Goal: Task Accomplishment & Management: Complete application form

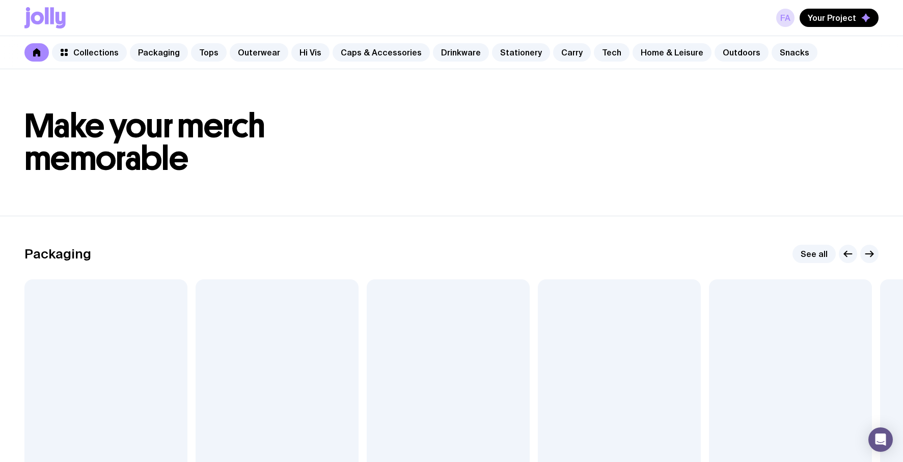
click at [721, 23] on div "Fa Your Project" at bounding box center [451, 18] width 854 height 36
click at [784, 17] on link "Fa" at bounding box center [785, 18] width 18 height 18
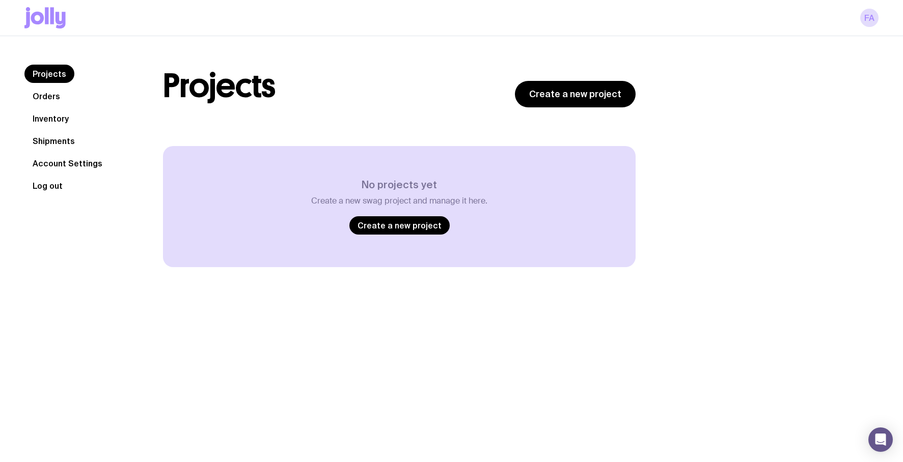
click at [53, 193] on button "Log out" at bounding box center [47, 186] width 46 height 18
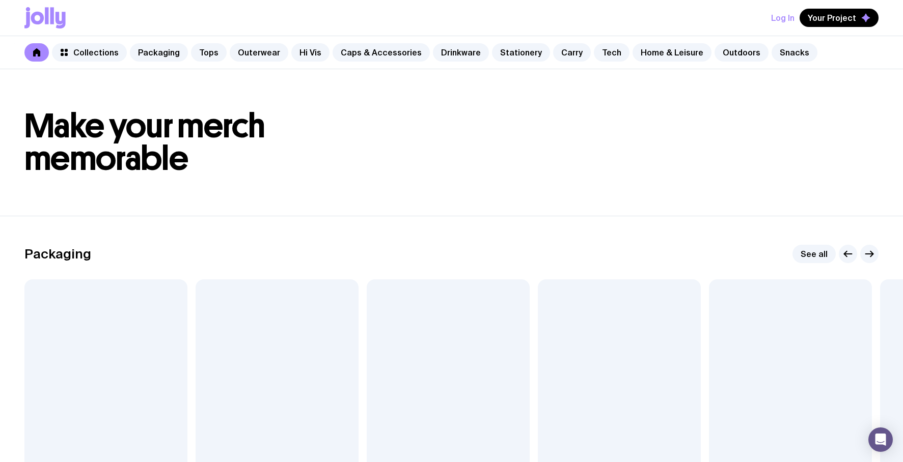
click at [553, 128] on h1 "Make your merch memorable" at bounding box center [451, 142] width 854 height 65
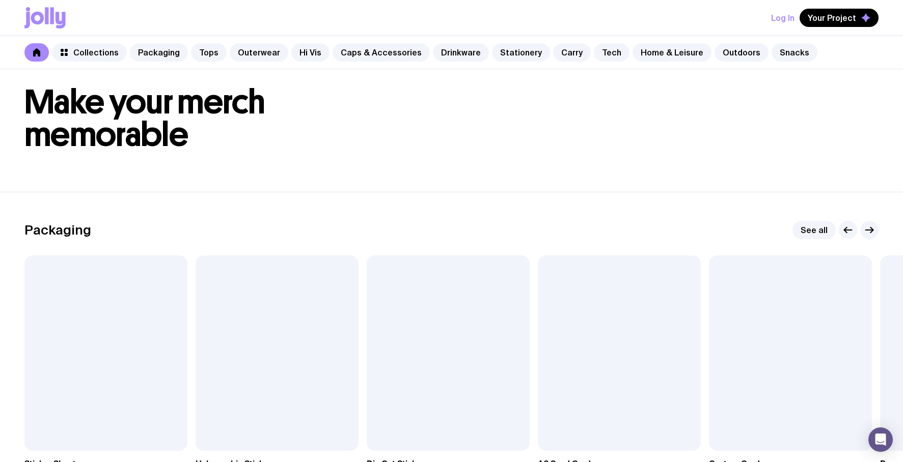
scroll to position [80, 0]
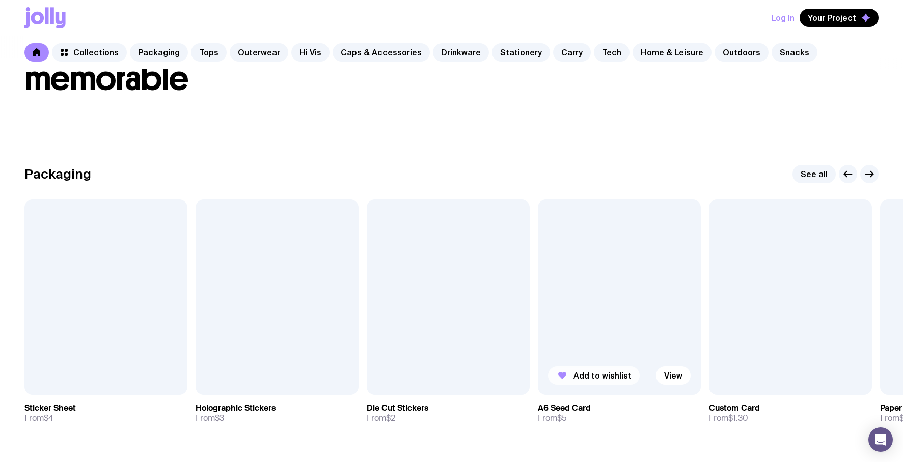
click at [621, 372] on span "Add to wishlist" at bounding box center [602, 376] width 58 height 10
click at [403, 375] on span "Add to wishlist" at bounding box center [431, 376] width 58 height 10
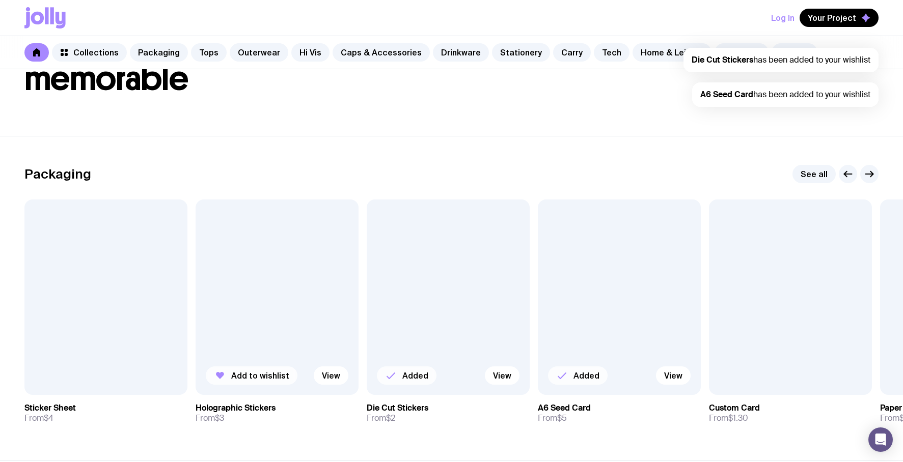
click at [242, 379] on span "Add to wishlist" at bounding box center [260, 376] width 58 height 10
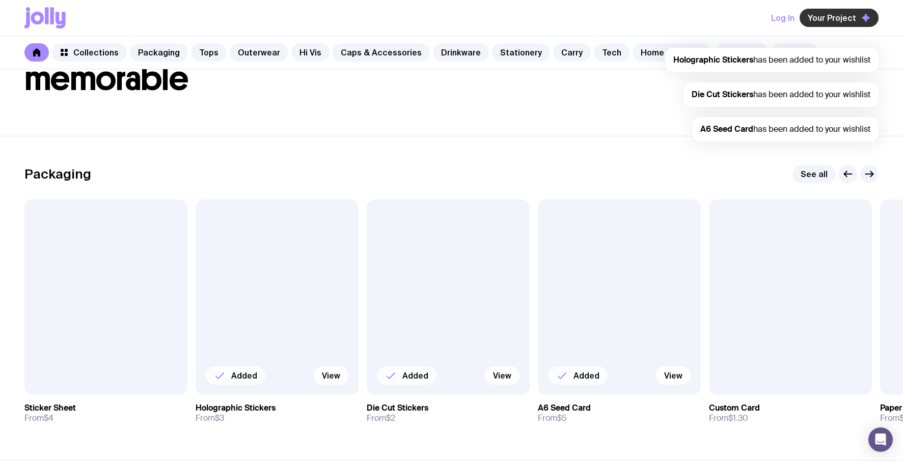
click at [853, 18] on span "Your Project" at bounding box center [832, 18] width 48 height 10
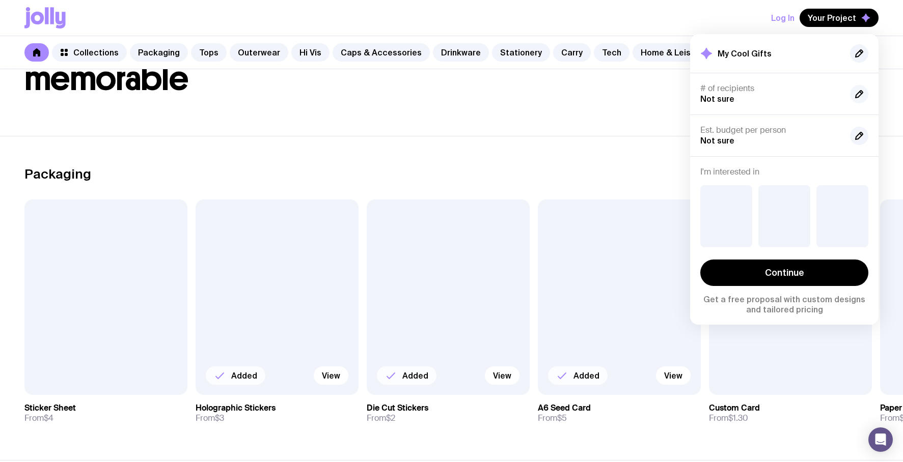
click at [859, 89] on icon "button" at bounding box center [859, 94] width 12 height 12
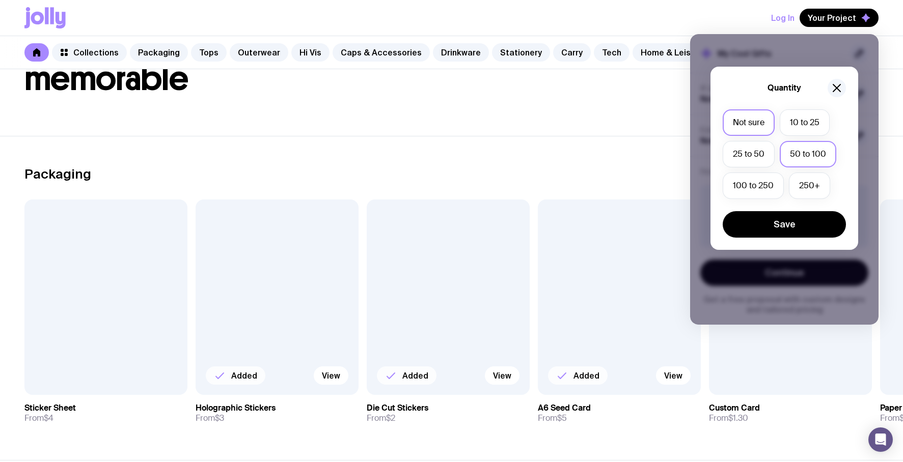
click at [805, 149] on label "50 to 100" at bounding box center [808, 154] width 57 height 26
click at [0, 0] on input "50 to 100" at bounding box center [0, 0] width 0 height 0
click at [789, 228] on button "Save" at bounding box center [784, 224] width 123 height 26
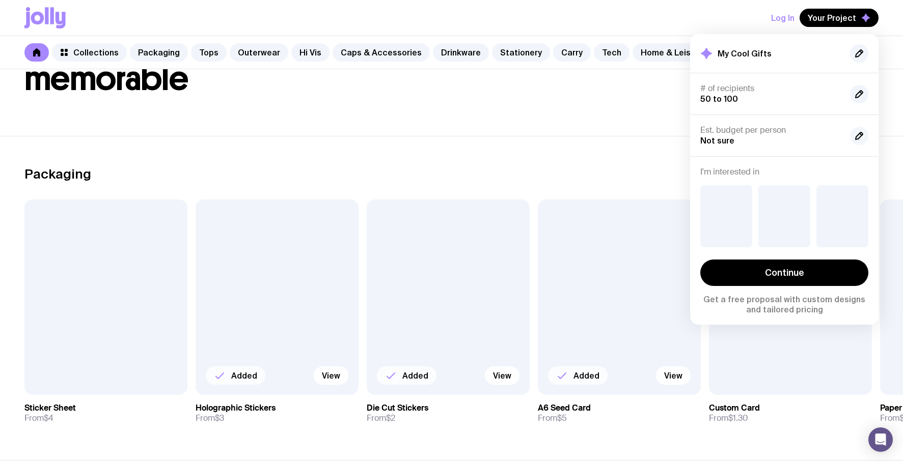
click at [857, 134] on icon "button" at bounding box center [859, 136] width 12 height 12
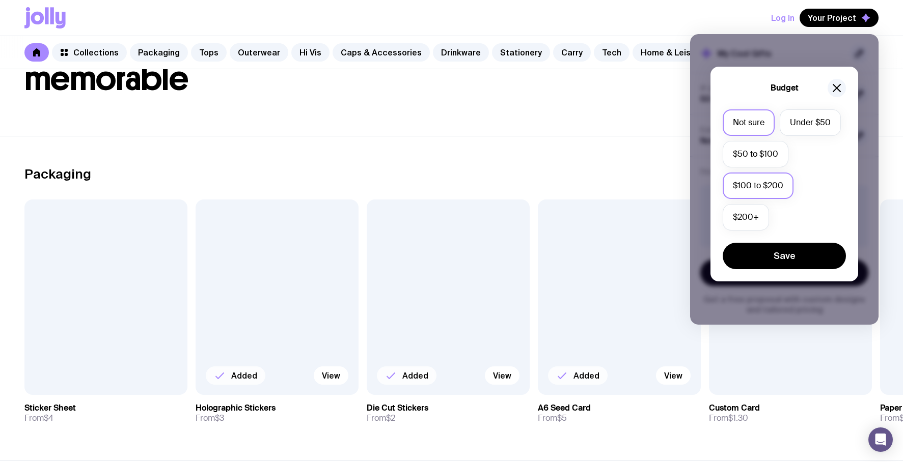
click at [775, 184] on label "$100 to $200" at bounding box center [758, 186] width 71 height 26
click at [0, 0] on input "$100 to $200" at bounding box center [0, 0] width 0 height 0
click at [790, 245] on button "Save" at bounding box center [784, 256] width 123 height 26
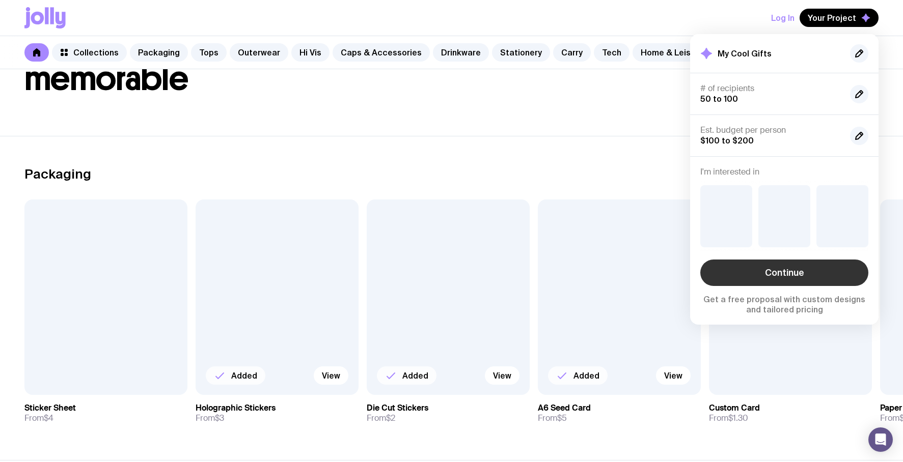
click at [790, 267] on link "Continue" at bounding box center [784, 273] width 168 height 26
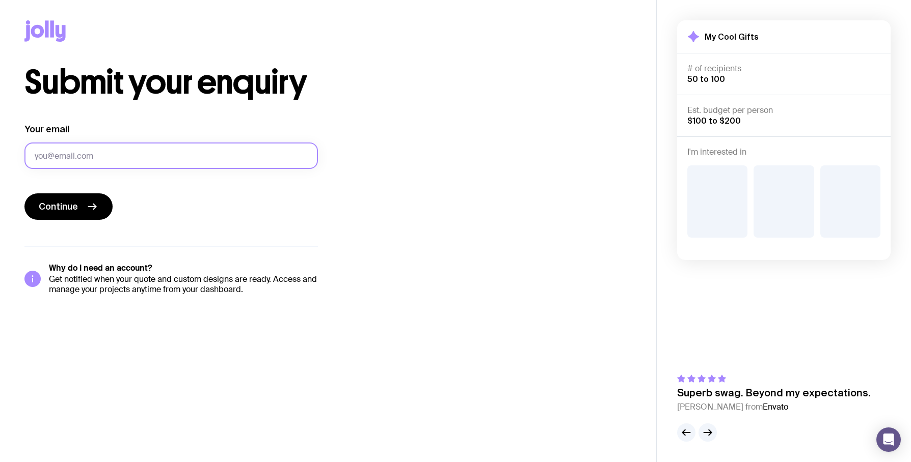
click at [206, 152] on input "Your email" at bounding box center [170, 156] width 293 height 26
type input "[EMAIL_ADDRESS][DOMAIN_NAME]"
click at [323, 187] on div "Submit your enquiry Your email [EMAIL_ADDRESS][DOMAIN_NAME] Continue Why do I n…" at bounding box center [327, 180] width 607 height 229
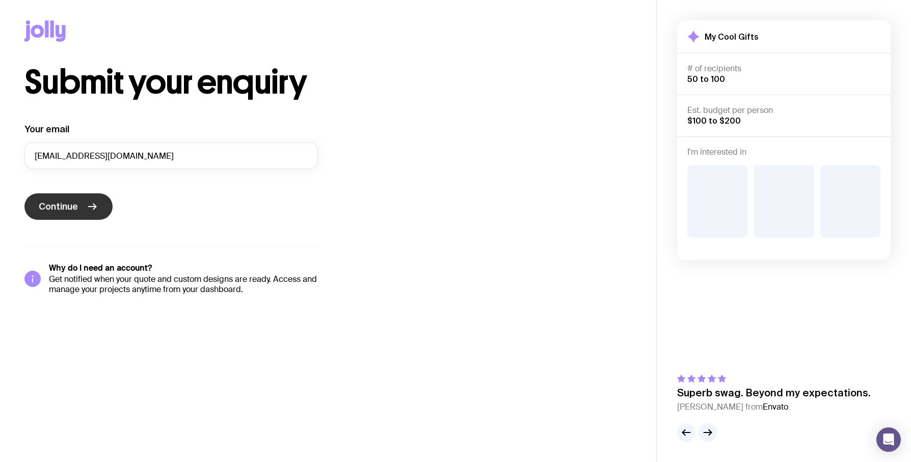
click at [67, 209] on span "Continue" at bounding box center [58, 207] width 39 height 12
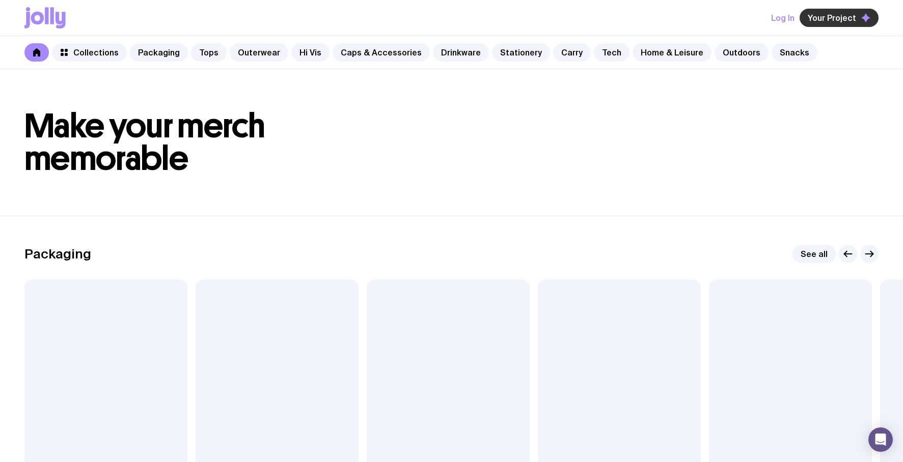
click at [853, 21] on span "Your Project" at bounding box center [832, 18] width 48 height 10
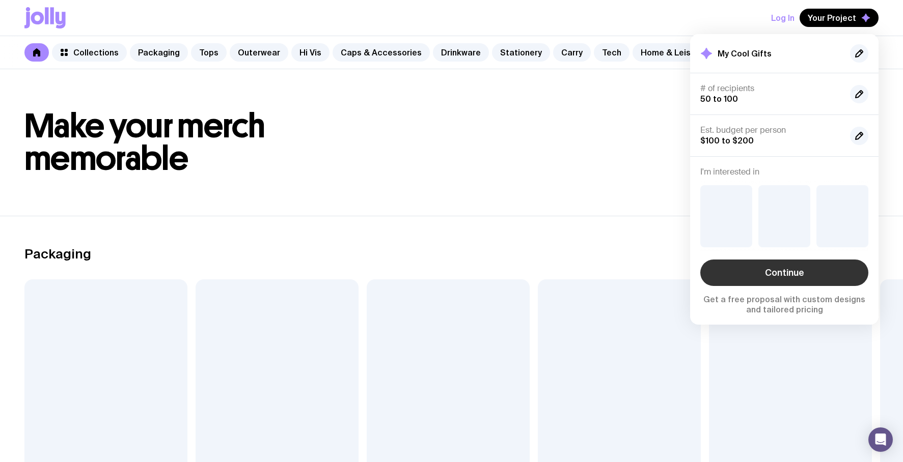
click at [791, 278] on link "Continue" at bounding box center [784, 273] width 168 height 26
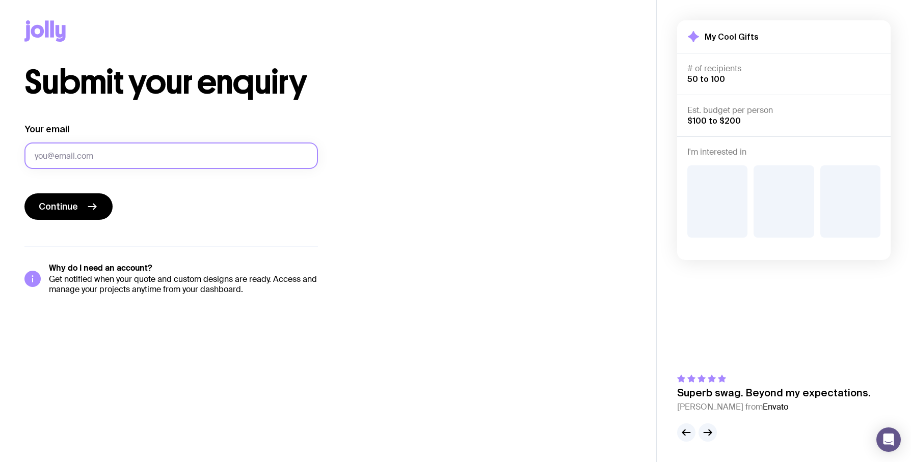
click at [126, 160] on input "Your email" at bounding box center [170, 156] width 293 height 26
click at [93, 153] on input "[EMAIL_ADDRESS][DOMAIN_NAME]" at bounding box center [170, 156] width 293 height 26
type input "[EMAIL_ADDRESS][DOMAIN_NAME]"
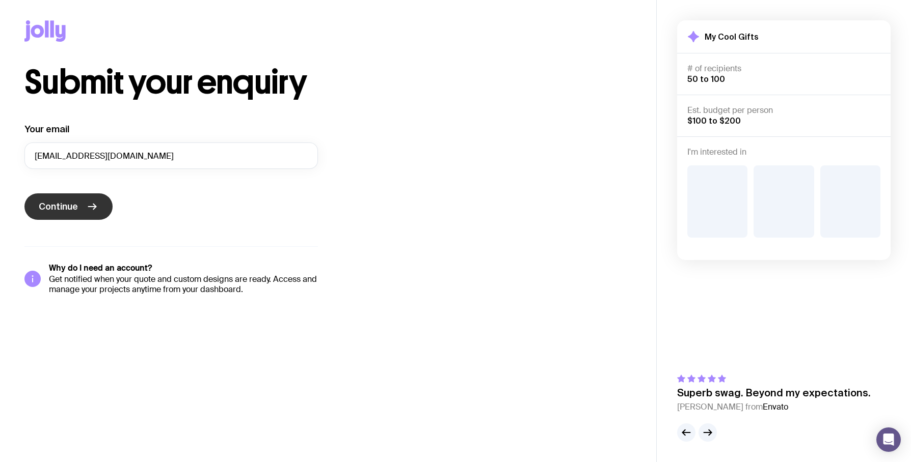
click at [87, 202] on icon "submit" at bounding box center [92, 207] width 12 height 12
